Goal: Task Accomplishment & Management: Manage account settings

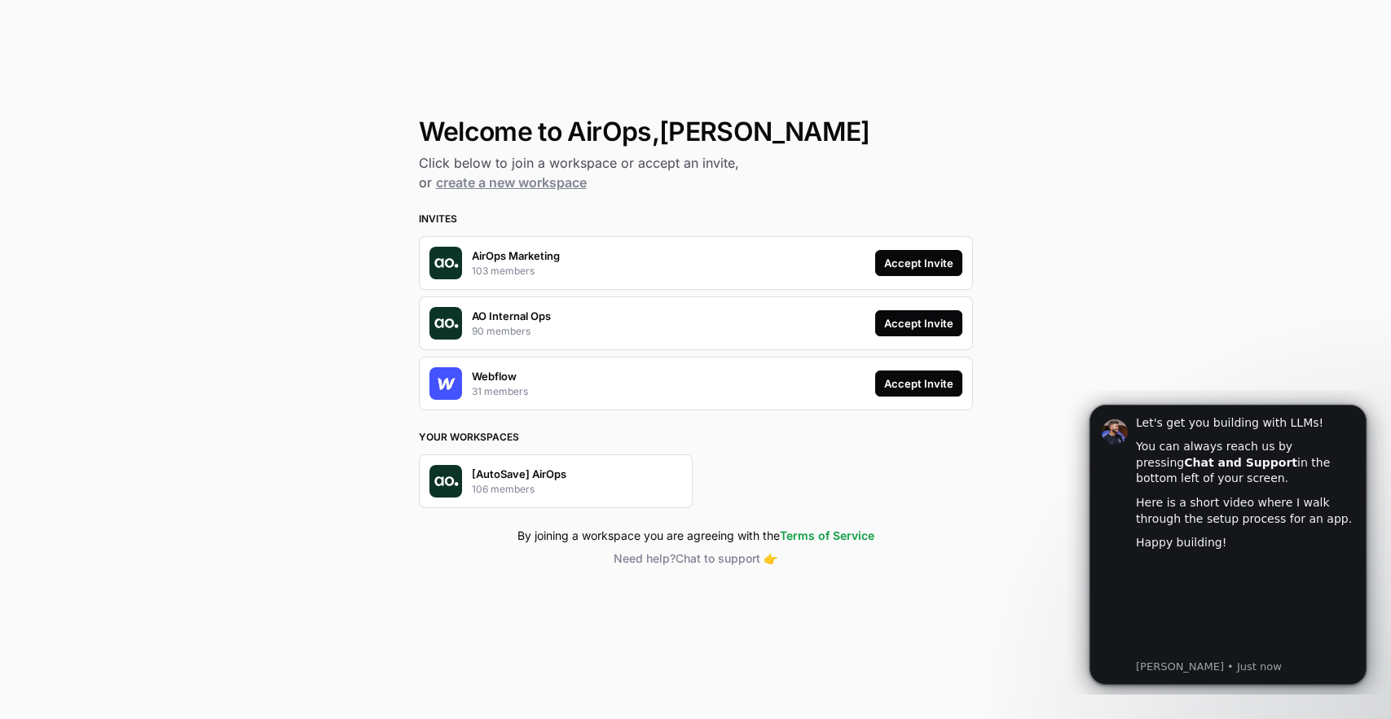
click at [905, 265] on div "Accept Invite" at bounding box center [918, 263] width 69 height 16
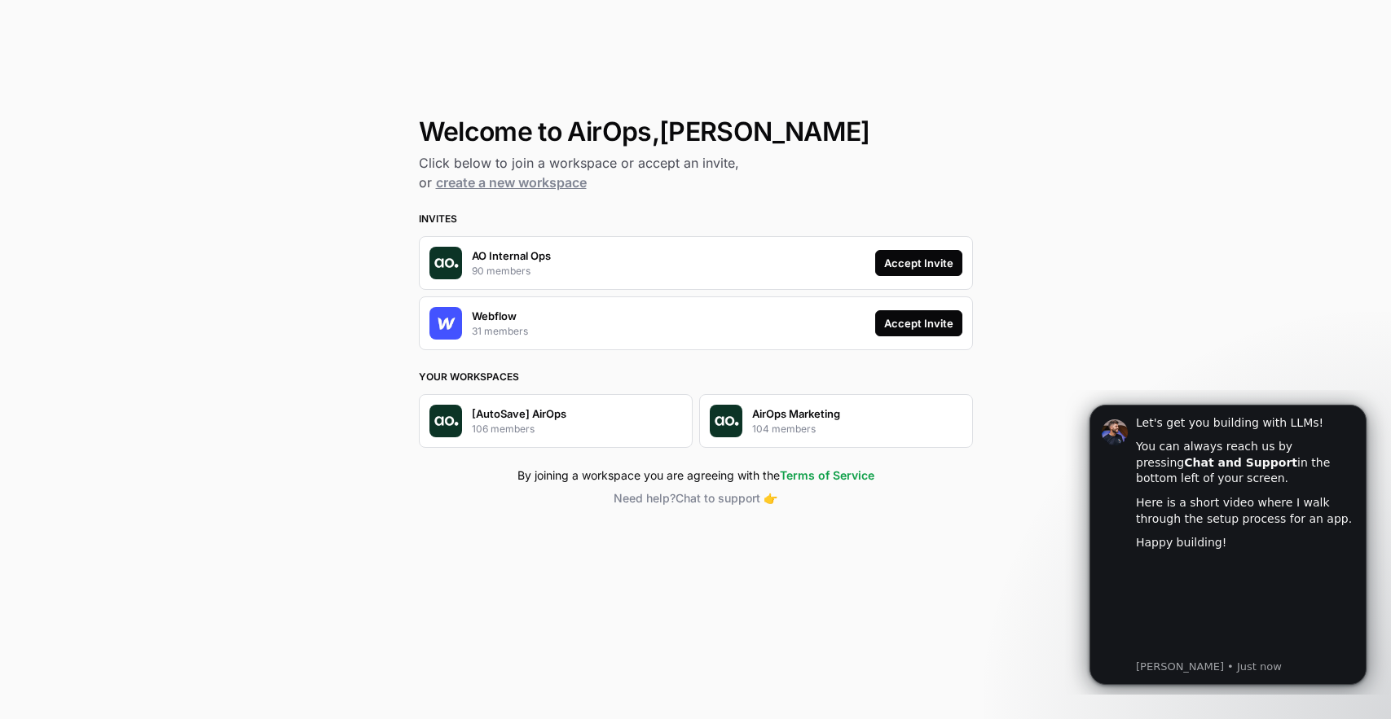
click at [884, 253] on button "Accept Invite" at bounding box center [918, 263] width 87 height 26
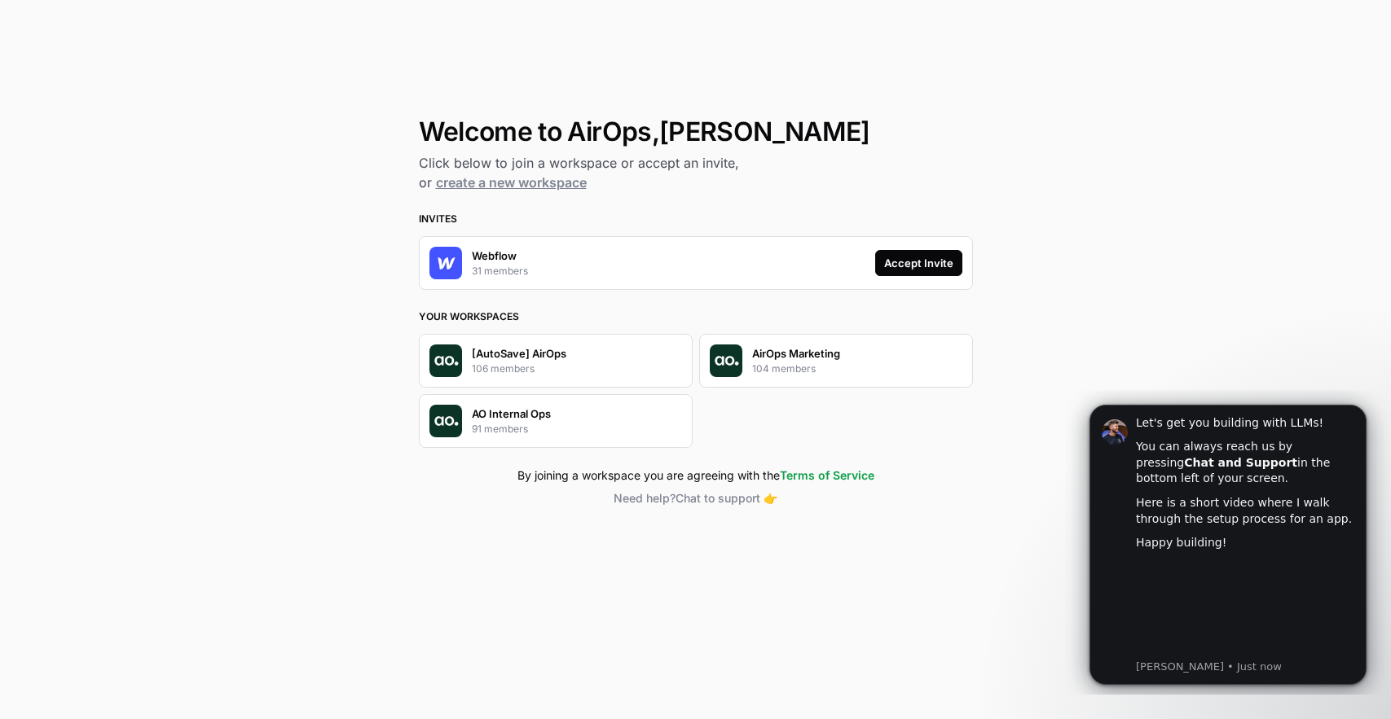
click at [946, 268] on div "Accept Invite" at bounding box center [918, 263] width 69 height 16
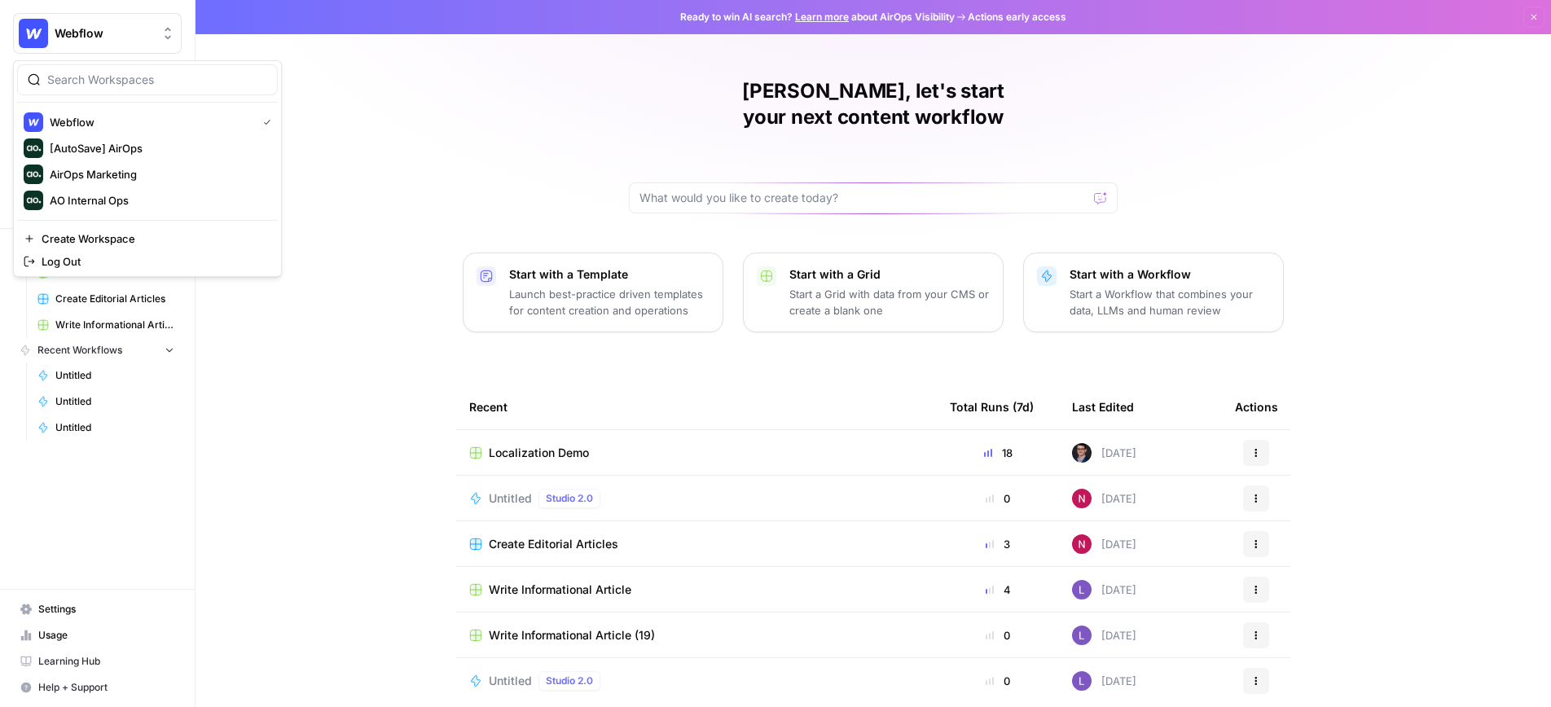
click at [40, 43] on img "Workspace: Webflow" at bounding box center [33, 33] width 29 height 29
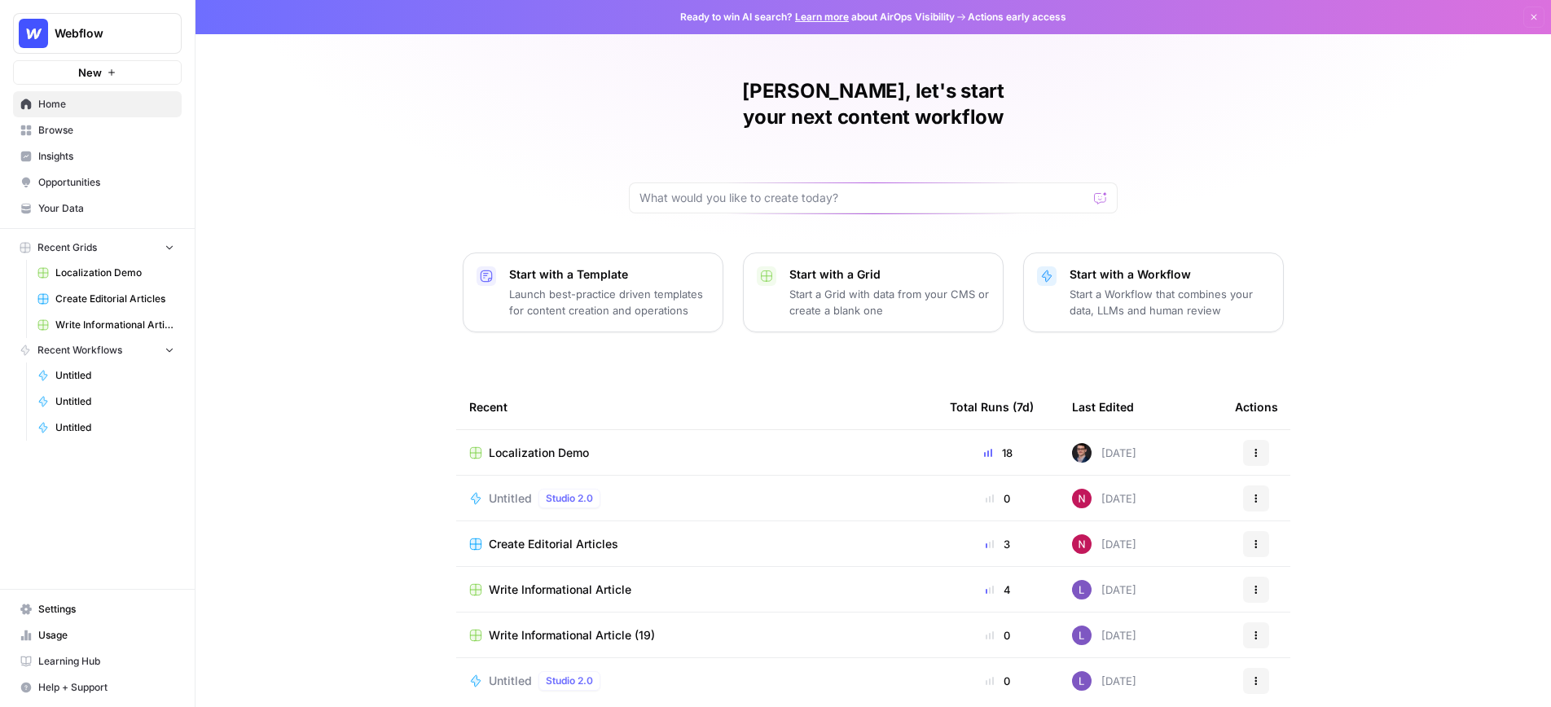
click at [358, 147] on div "Frank, let's start your next content workflow Start with a Template Launch best…" at bounding box center [874, 388] width 1356 height 776
click at [164, 35] on icon "Workspace: Webflow" at bounding box center [168, 33] width 16 height 16
click at [1538, 17] on span "Dismiss" at bounding box center [1538, 17] width 1 height 1
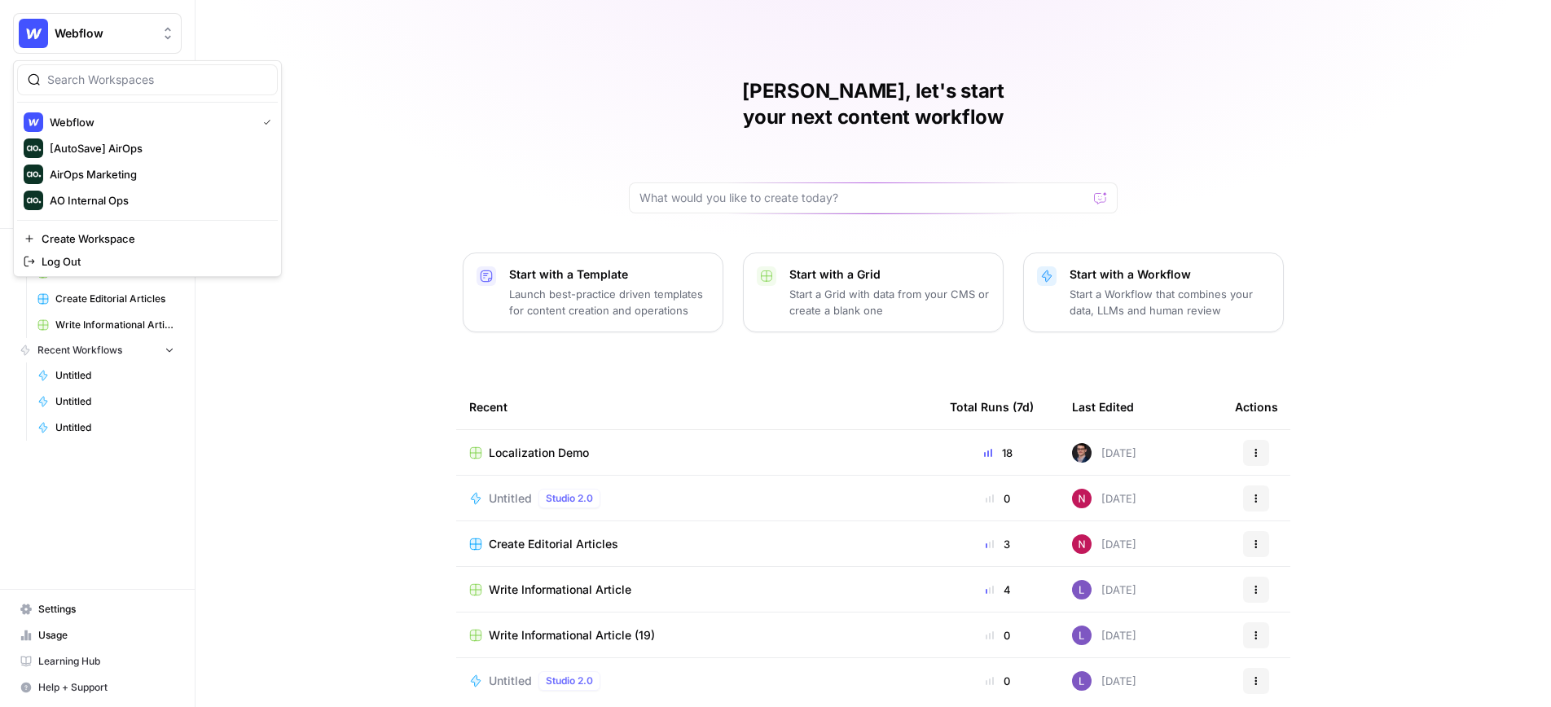
click at [84, 45] on button "Webflow" at bounding box center [97, 33] width 169 height 41
click at [91, 243] on span "Create Workspace" at bounding box center [153, 239] width 223 height 16
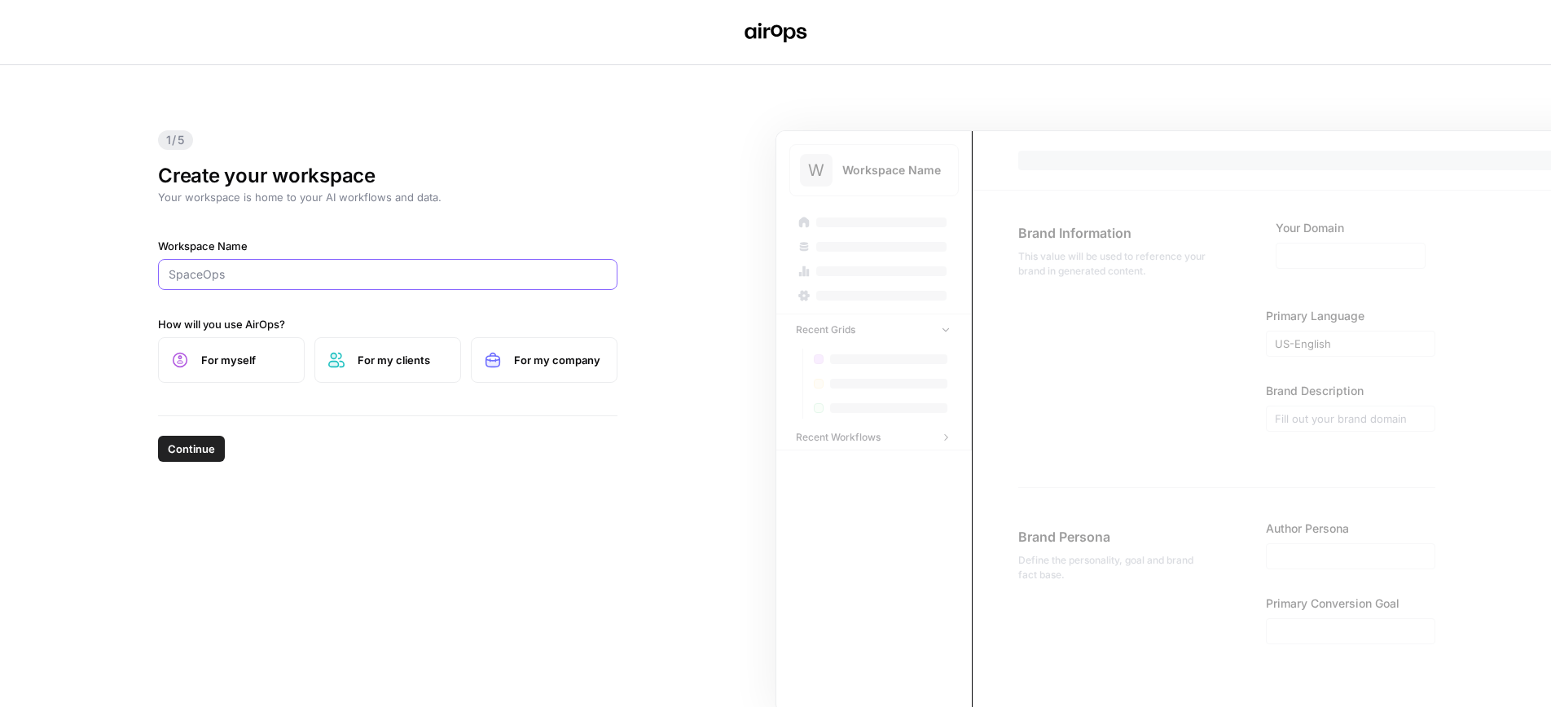
click at [206, 268] on input "Workspace Name" at bounding box center [388, 274] width 438 height 16
type input "FrankOps"
click at [251, 365] on span "For myself" at bounding box center [246, 360] width 90 height 16
click at [189, 453] on span "Continue" at bounding box center [191, 449] width 47 height 16
